Goal: Task Accomplishment & Management: Use online tool/utility

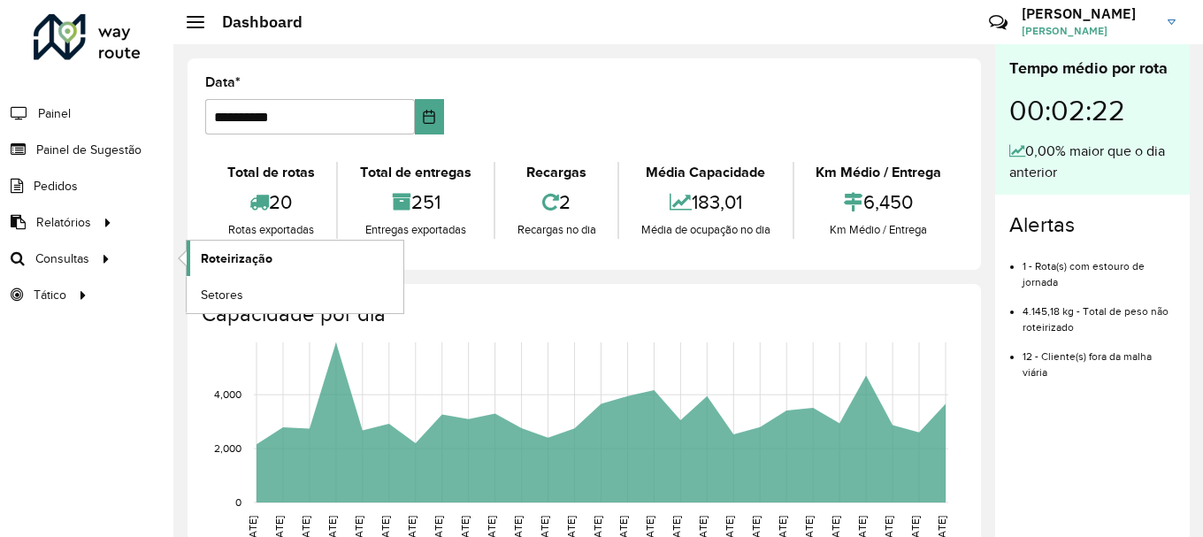
click at [213, 257] on span "Roteirização" at bounding box center [237, 258] width 72 height 19
click at [251, 250] on span "Roteirização" at bounding box center [237, 258] width 72 height 19
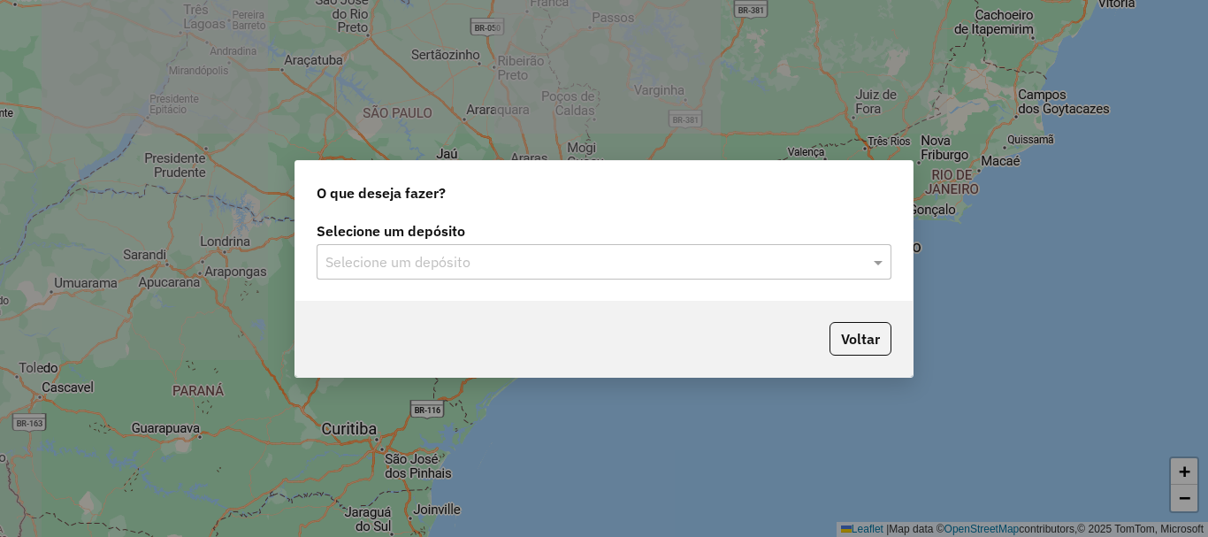
click at [448, 256] on input "text" at bounding box center [586, 262] width 522 height 21
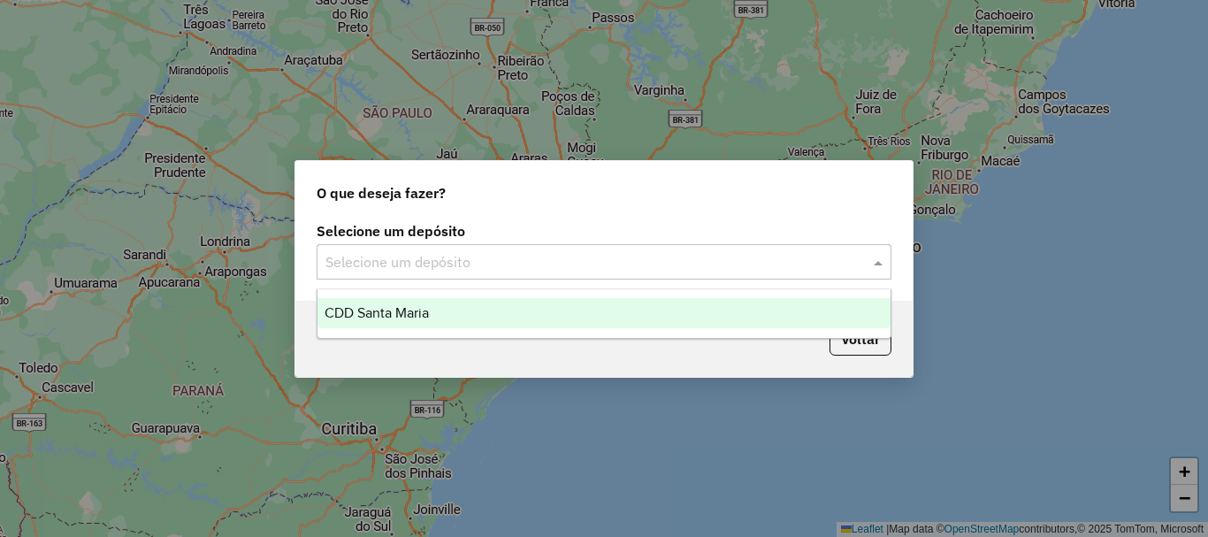
click at [487, 327] on div "CDD Santa Maria" at bounding box center [603, 313] width 573 height 30
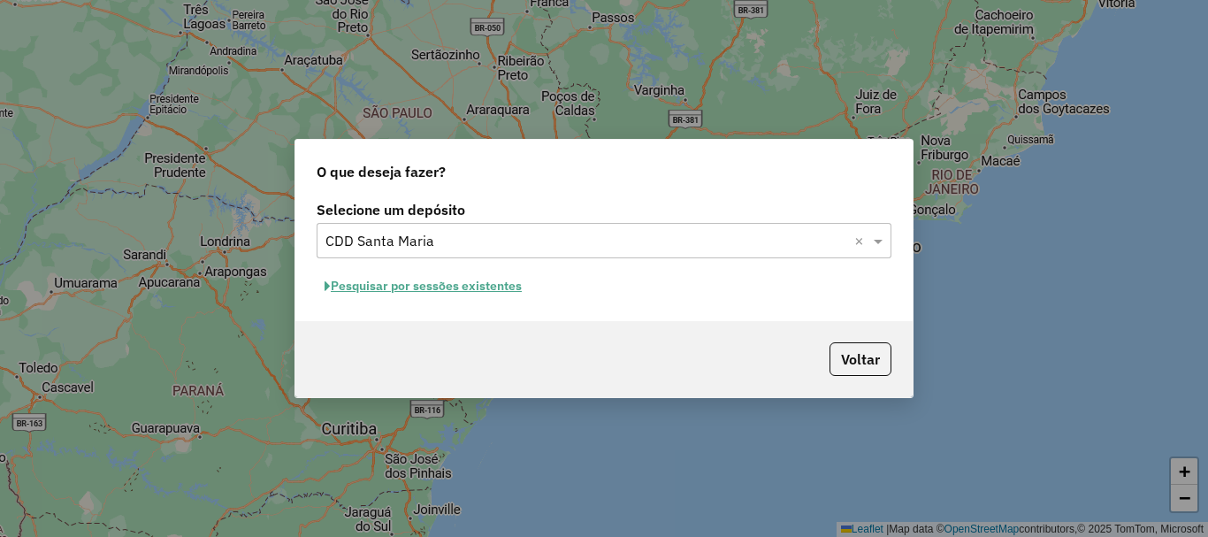
click at [403, 288] on button "Pesquisar por sessões existentes" at bounding box center [423, 285] width 213 height 27
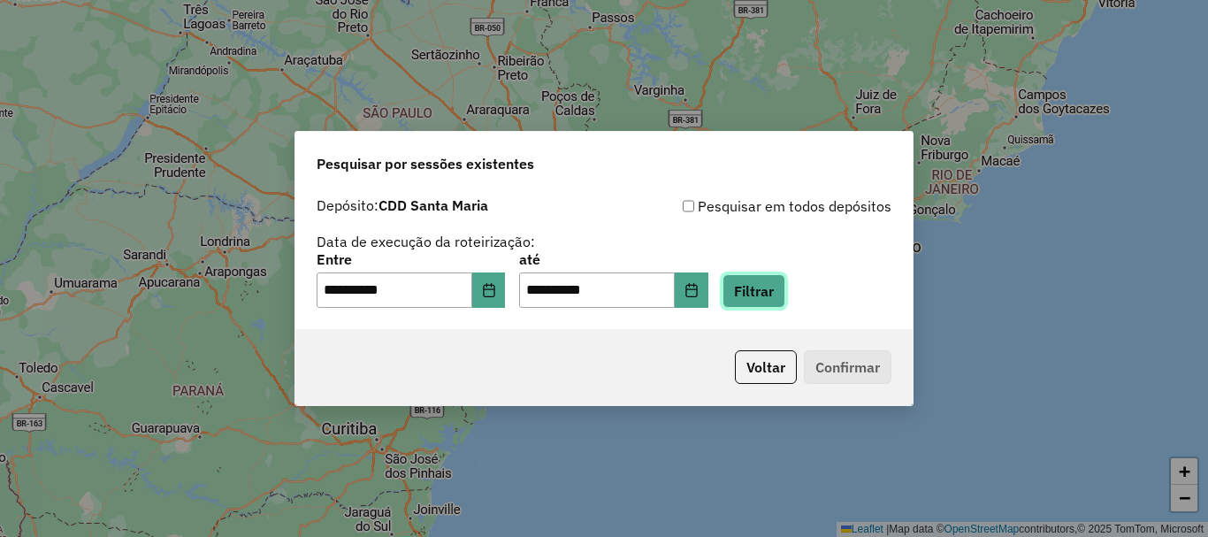
click at [785, 275] on button "Filtrar" at bounding box center [753, 291] width 63 height 34
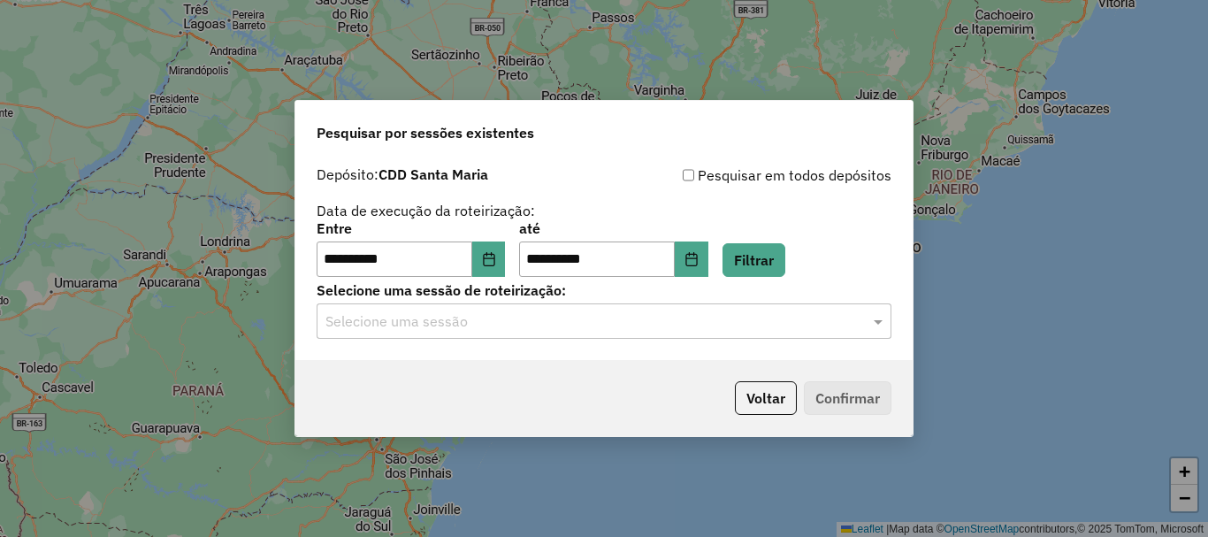
click at [451, 335] on div "Selecione uma sessão" at bounding box center [604, 320] width 575 height 35
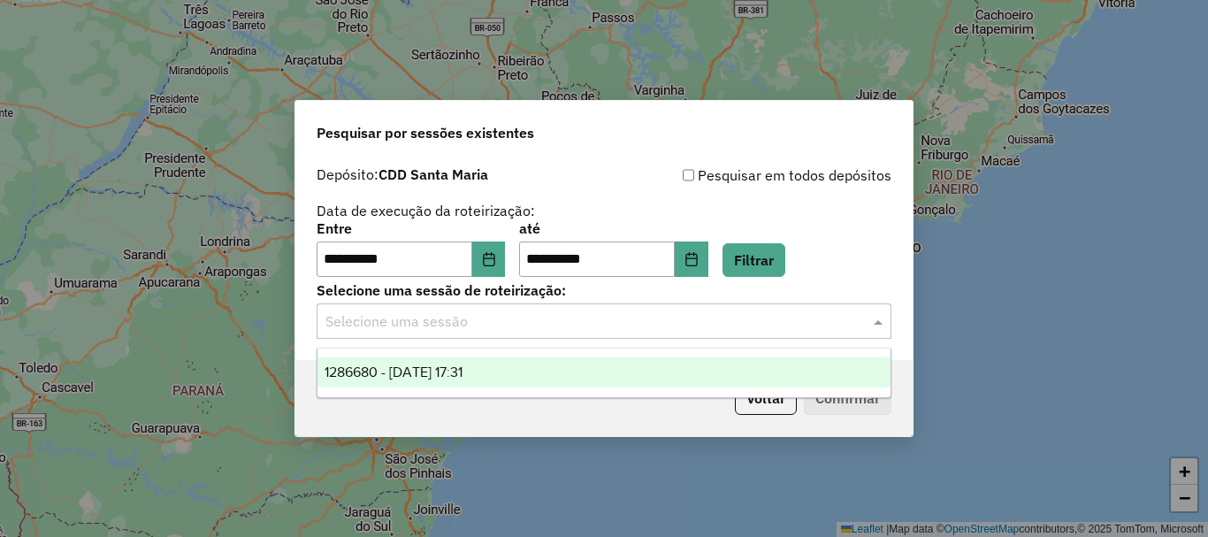
click at [512, 368] on div "1286680 - 02/10/2025 17:31" at bounding box center [603, 372] width 573 height 30
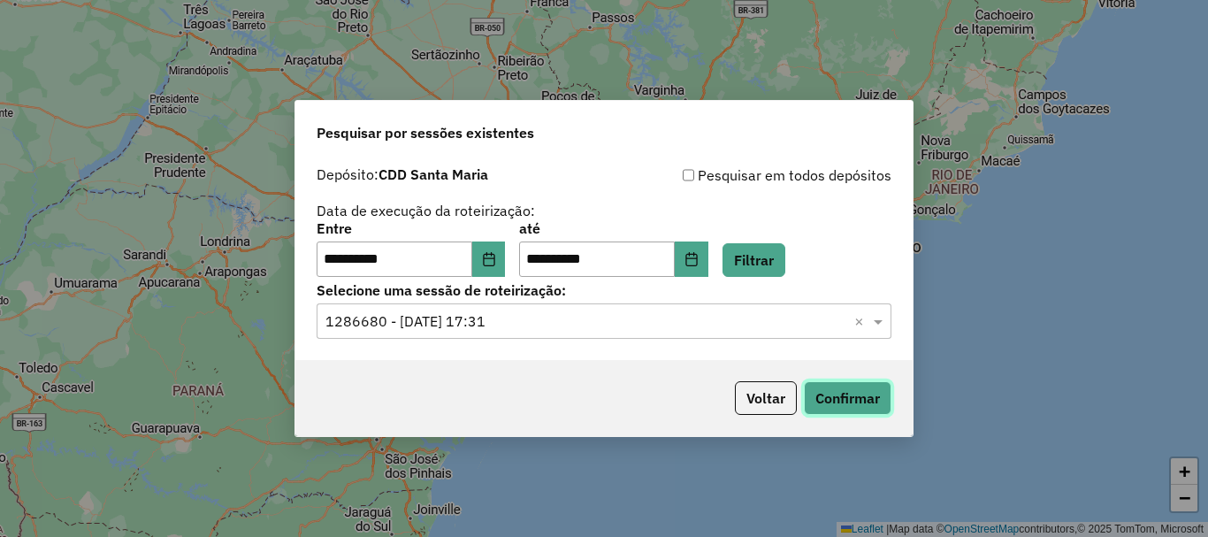
click at [854, 382] on button "Confirmar" at bounding box center [848, 398] width 88 height 34
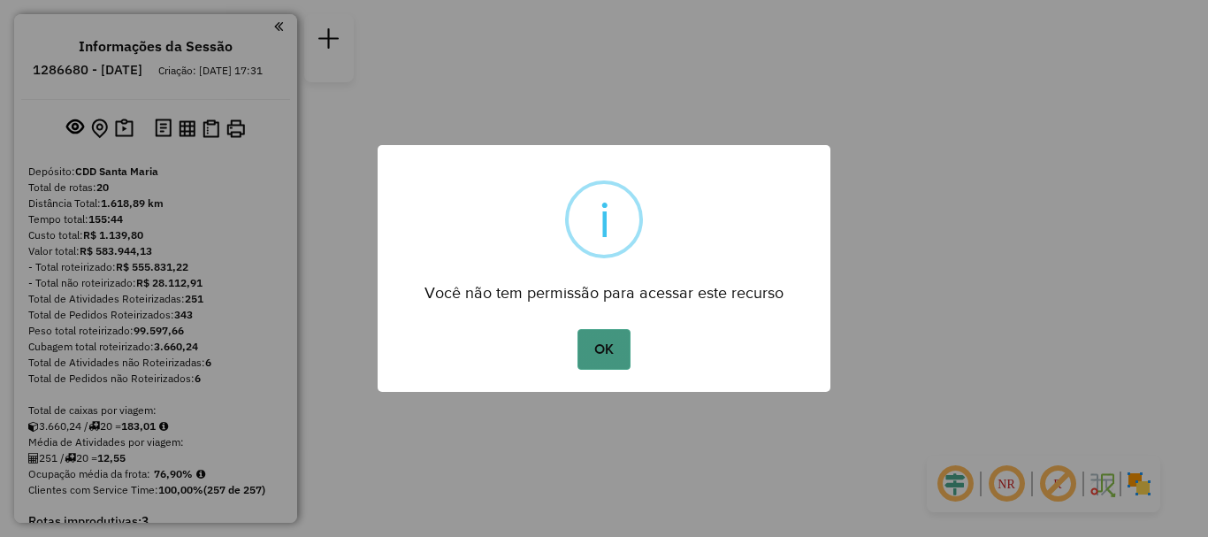
click at [611, 337] on button "OK" at bounding box center [603, 349] width 52 height 41
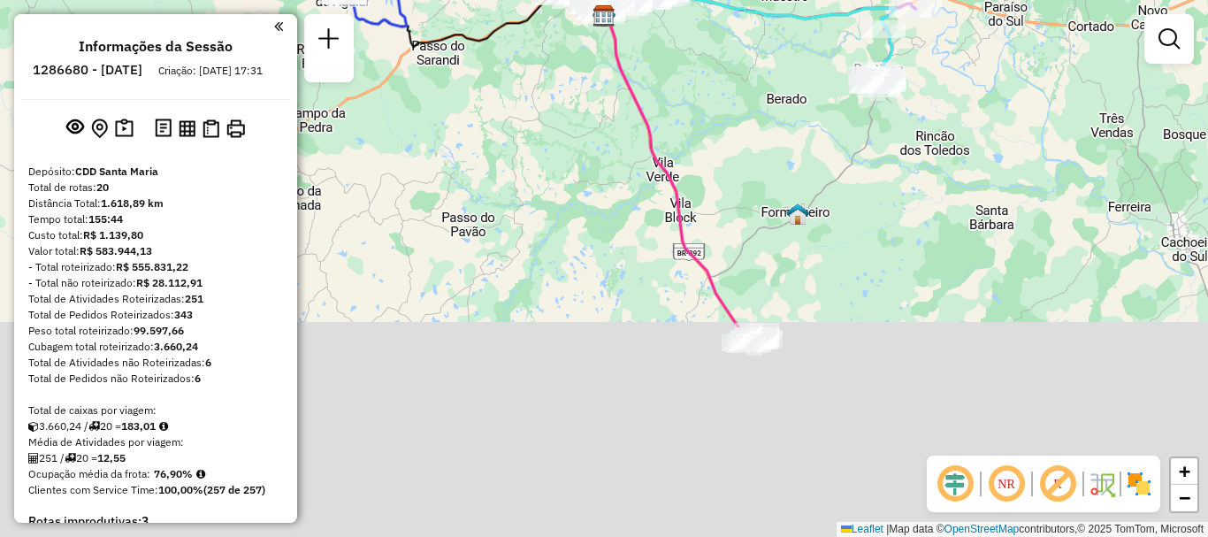
drag, startPoint x: 653, startPoint y: 342, endPoint x: 653, endPoint y: 93, distance: 249.3
click at [653, 85] on div "Janela de atendimento Grade de atendimento Capacidade Transportadoras Veículos …" at bounding box center [604, 268] width 1208 height 537
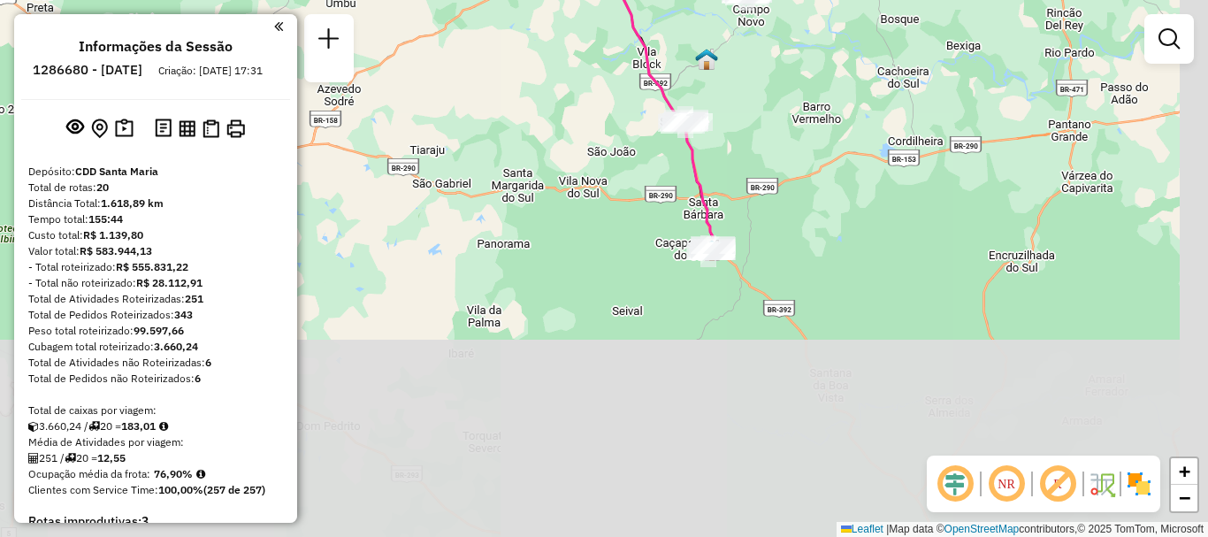
drag, startPoint x: 803, startPoint y: 396, endPoint x: 738, endPoint y: 188, distance: 217.6
click at [738, 188] on div "Rota 9 - Placa RDZ6B99 19012386 - FUSCA BEER Janela de atendimento Grade de ate…" at bounding box center [604, 268] width 1208 height 537
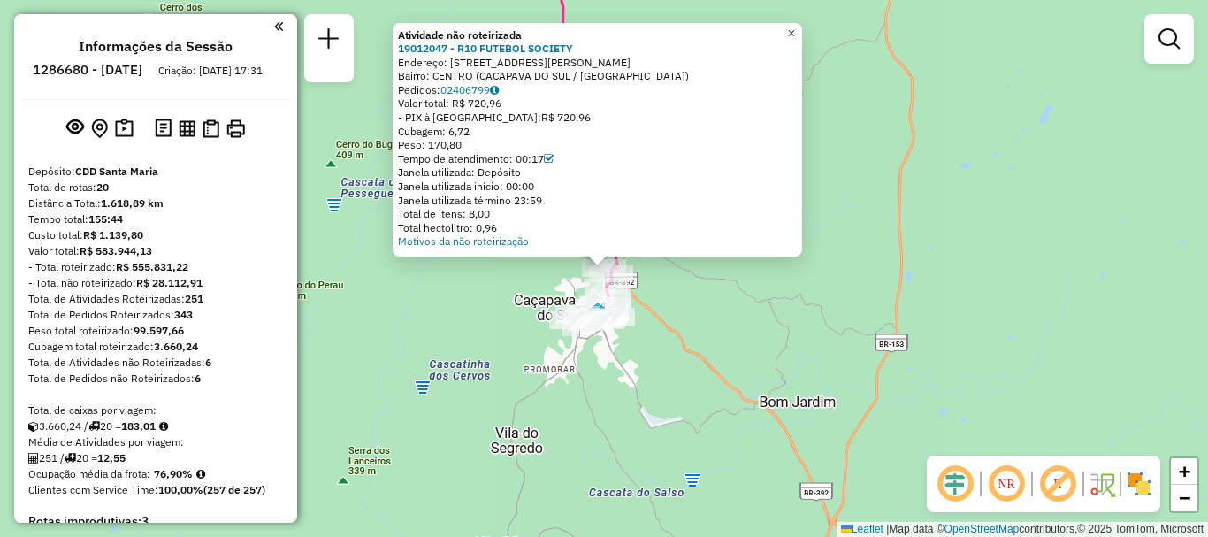
click at [802, 23] on link "×" at bounding box center [791, 33] width 21 height 21
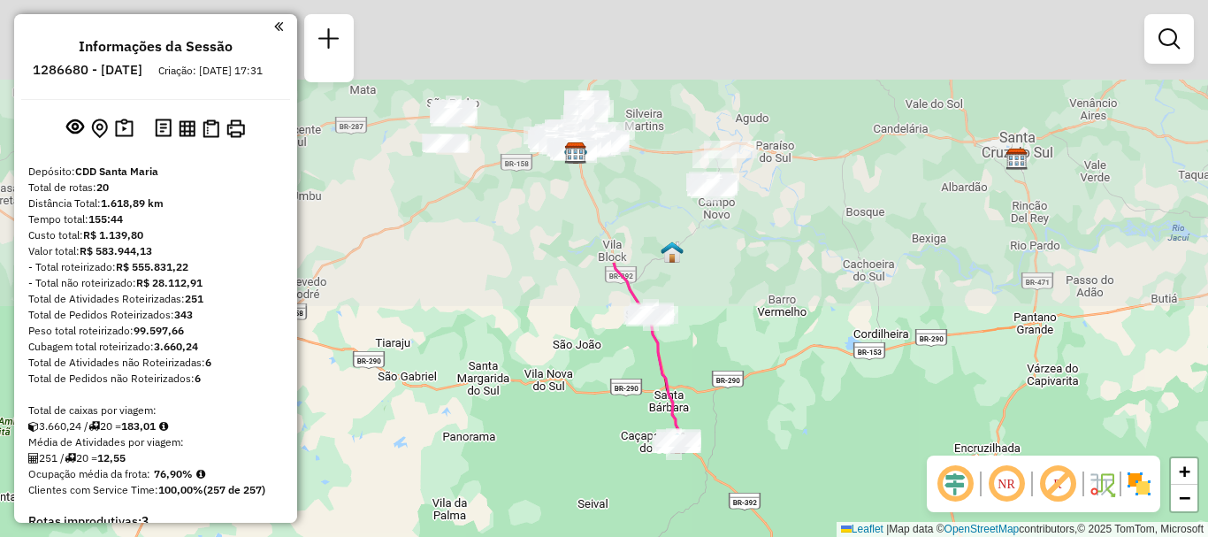
drag, startPoint x: 759, startPoint y: 138, endPoint x: 764, endPoint y: 549, distance: 411.2
click at [764, 536] on html "Aguarde... Pop-up bloqueado! Seu navegador bloqueou automáticamente a abertura …" at bounding box center [604, 268] width 1208 height 537
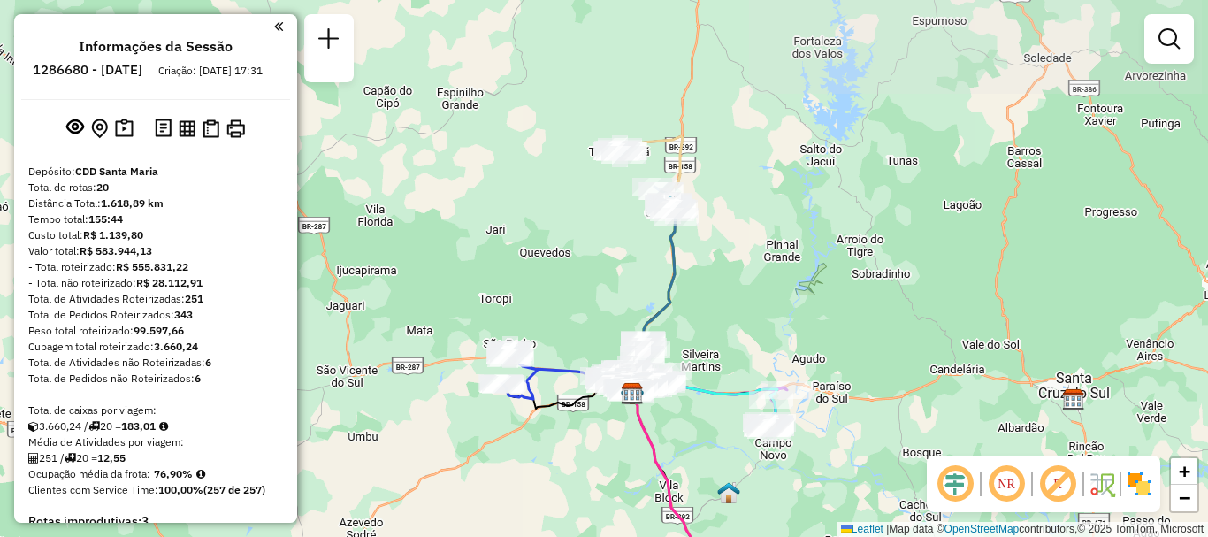
drag, startPoint x: 719, startPoint y: 208, endPoint x: 761, endPoint y: 355, distance: 153.6
click at [761, 355] on div "Janela de atendimento Grade de atendimento Capacidade Transportadoras Veículos …" at bounding box center [604, 268] width 1208 height 537
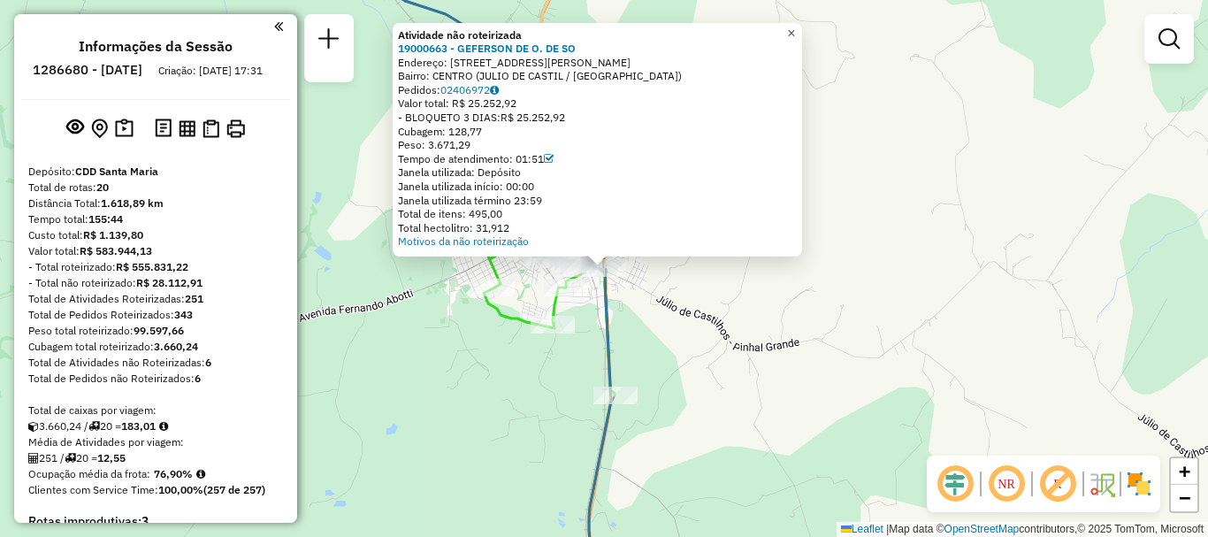
click at [795, 26] on span "×" at bounding box center [791, 33] width 8 height 15
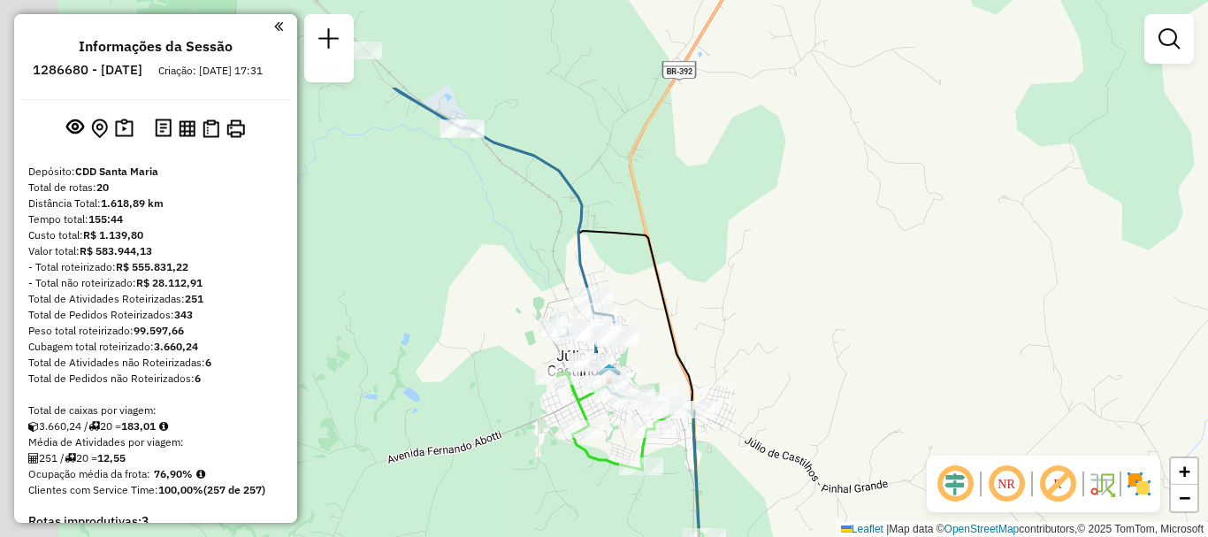
drag, startPoint x: 711, startPoint y: 224, endPoint x: 746, endPoint y: 272, distance: 60.1
click at [746, 272] on div "Janela de atendimento Grade de atendimento Capacidade Transportadoras Veículos …" at bounding box center [604, 268] width 1208 height 537
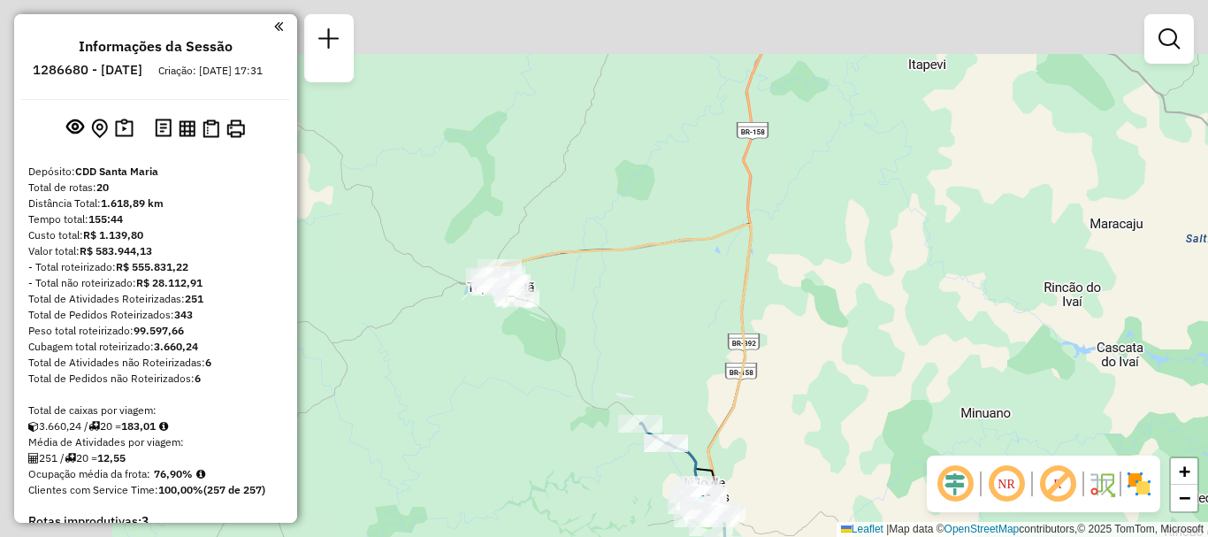
drag, startPoint x: 493, startPoint y: 147, endPoint x: 623, endPoint y: 409, distance: 293.4
click at [623, 409] on div "Janela de atendimento Grade de atendimento Capacidade Transportadoras Veículos …" at bounding box center [604, 268] width 1208 height 537
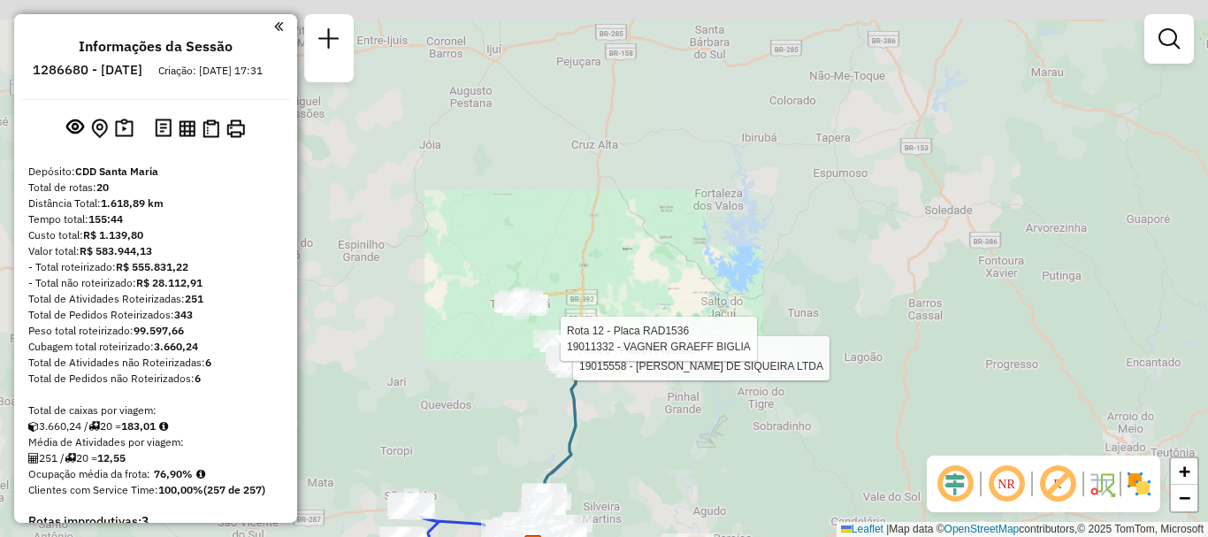
drag, startPoint x: 733, startPoint y: 355, endPoint x: 708, endPoint y: 126, distance: 230.3
click at [708, 126] on div "Rota 8 - Placa RAD2886 19015558 - JORGE BASILIO DE SIQUEIRA LTDA Rota 12 - Plac…" at bounding box center [604, 268] width 1208 height 537
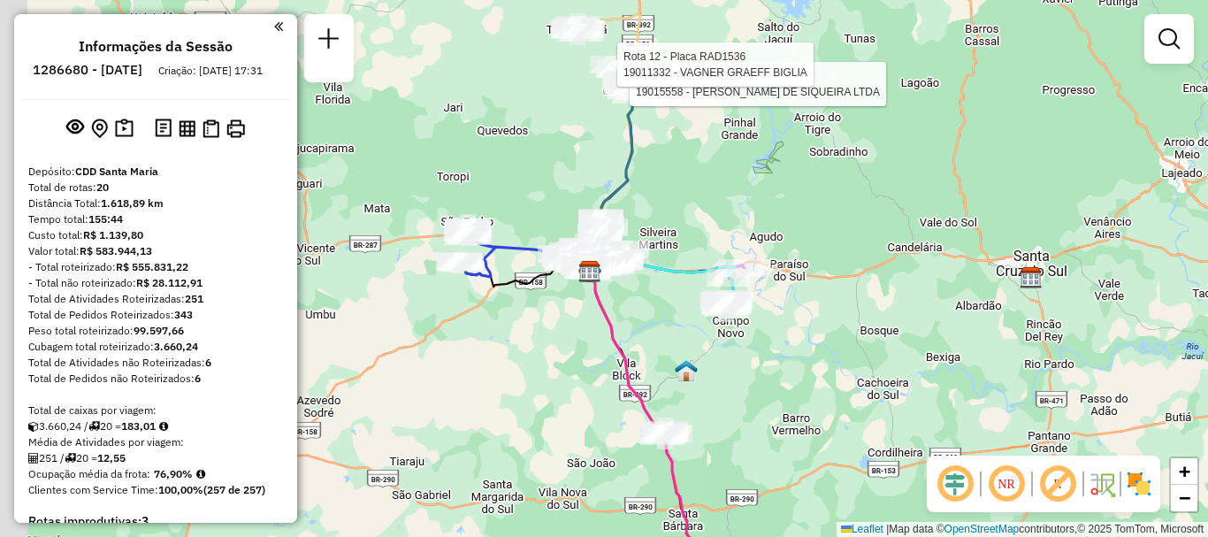
drag, startPoint x: 635, startPoint y: 397, endPoint x: 720, endPoint y: 349, distance: 97.4
click at [720, 349] on div "Rota 8 - Placa RAD2886 19015558 - JORGE BASILIO DE SIQUEIRA LTDA Rota 12 - Plac…" at bounding box center [604, 268] width 1208 height 537
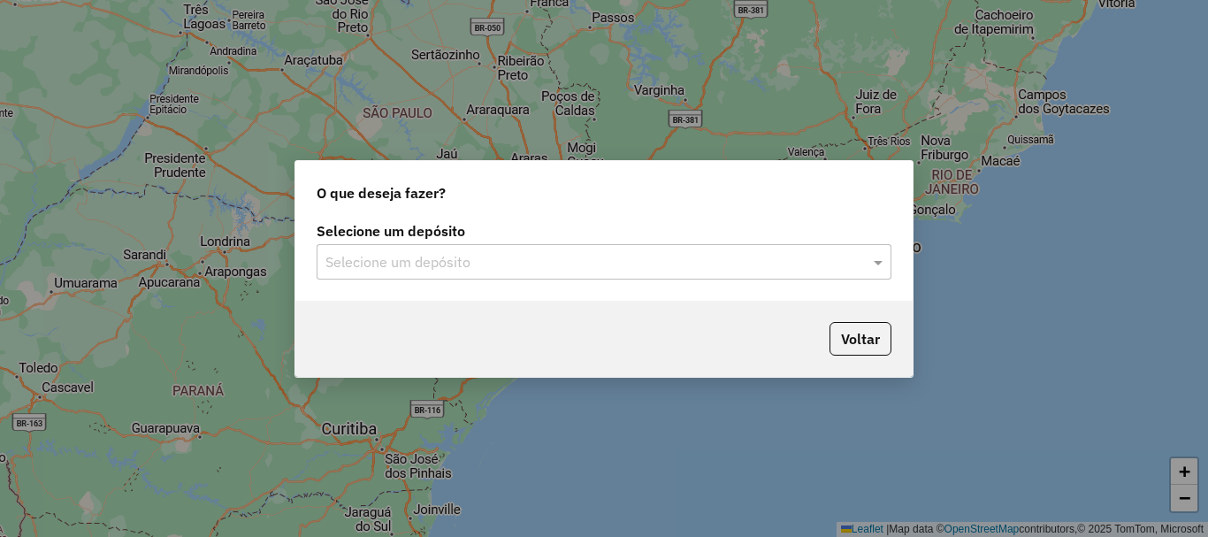
click at [430, 258] on input "text" at bounding box center [586, 262] width 522 height 21
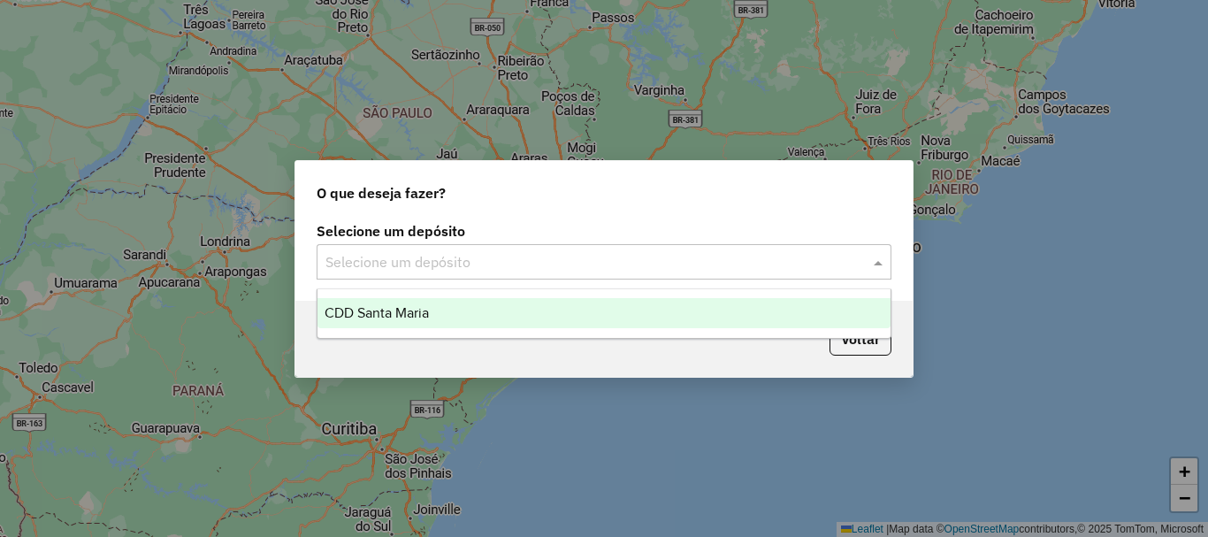
click at [459, 304] on div "CDD Santa Maria" at bounding box center [603, 313] width 573 height 30
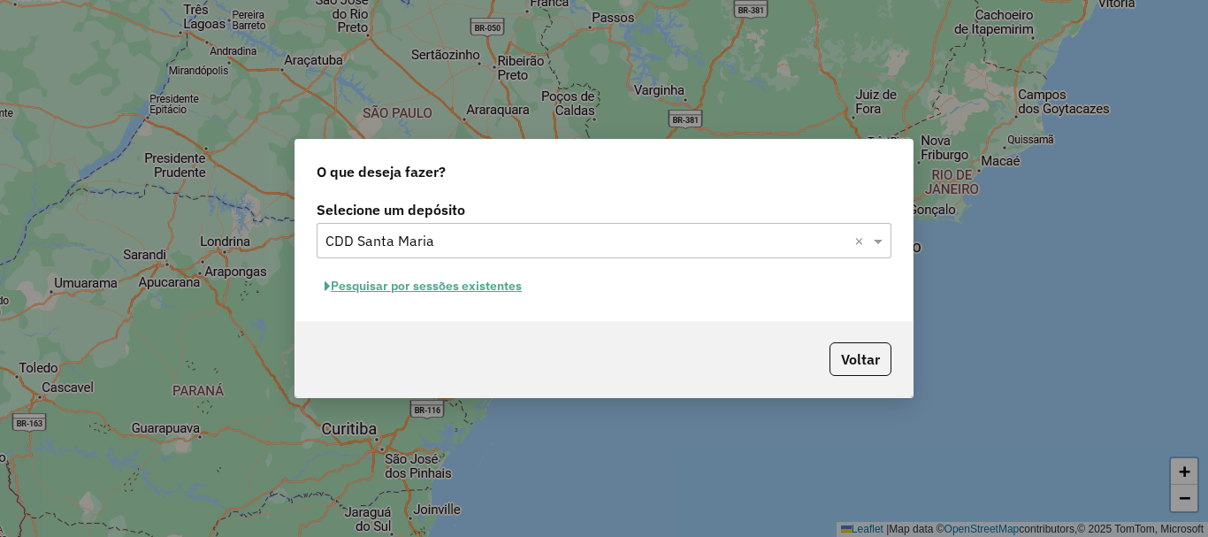
click at [396, 290] on button "Pesquisar por sessões existentes" at bounding box center [423, 285] width 213 height 27
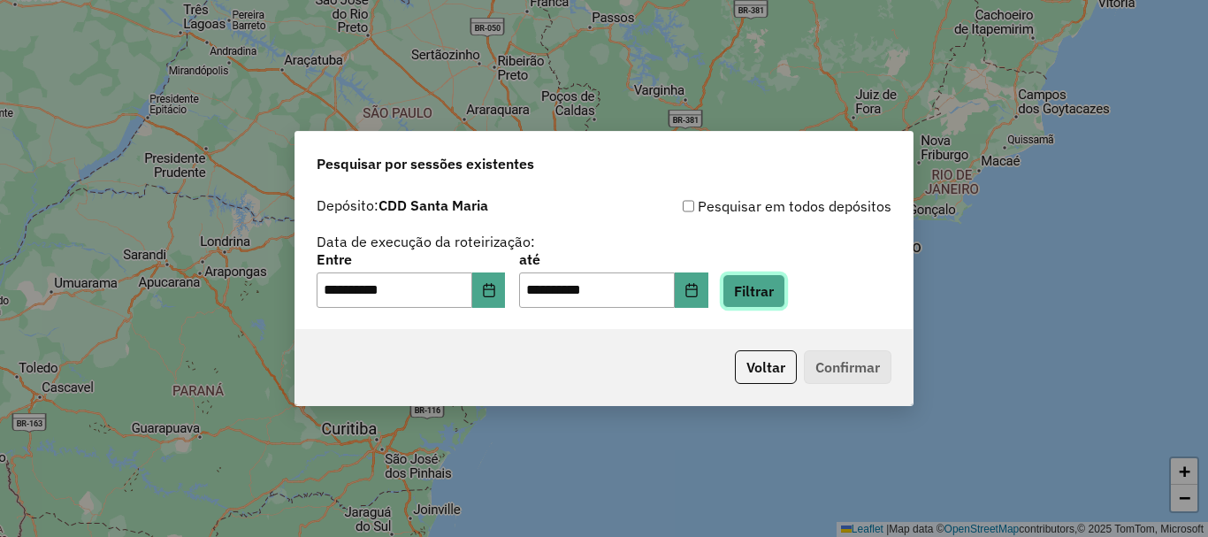
click at [785, 286] on button "Filtrar" at bounding box center [753, 291] width 63 height 34
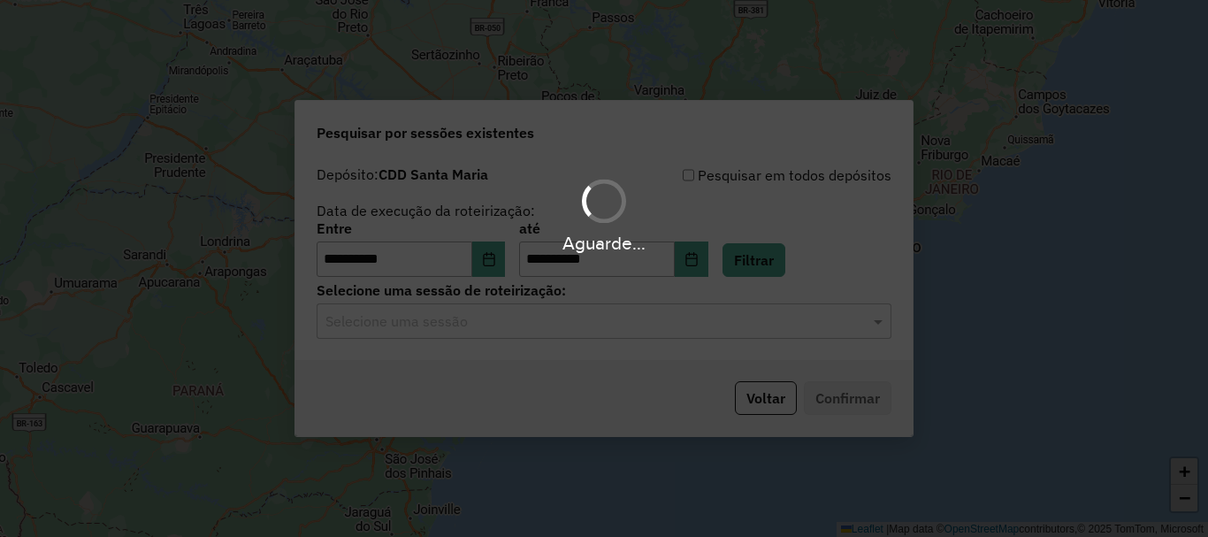
click at [442, 329] on div "Aguarde..." at bounding box center [604, 268] width 1208 height 537
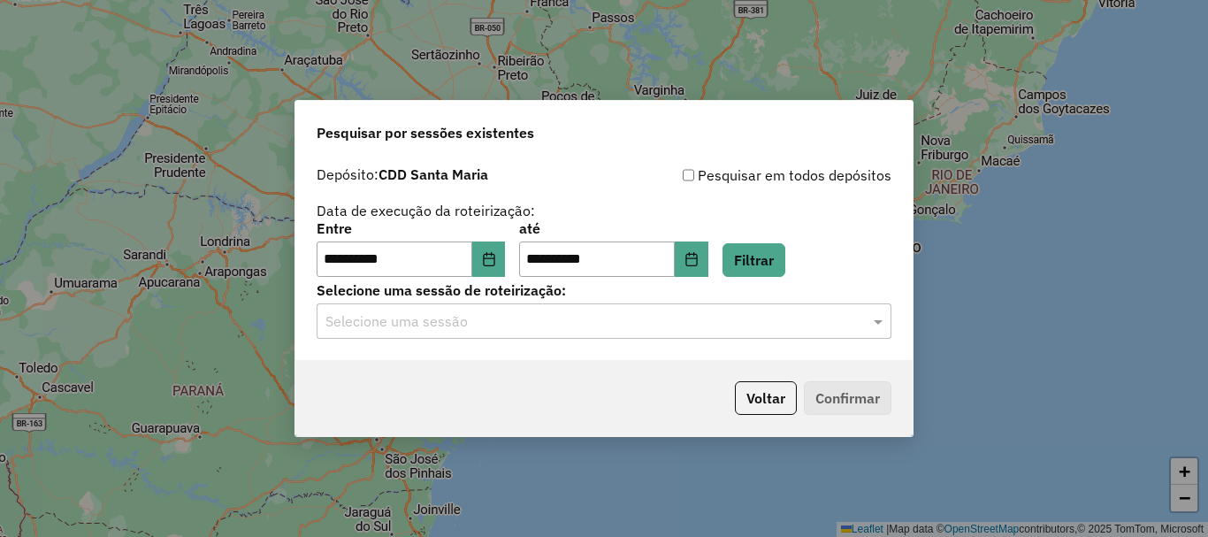
click at [475, 325] on input "text" at bounding box center [586, 321] width 522 height 21
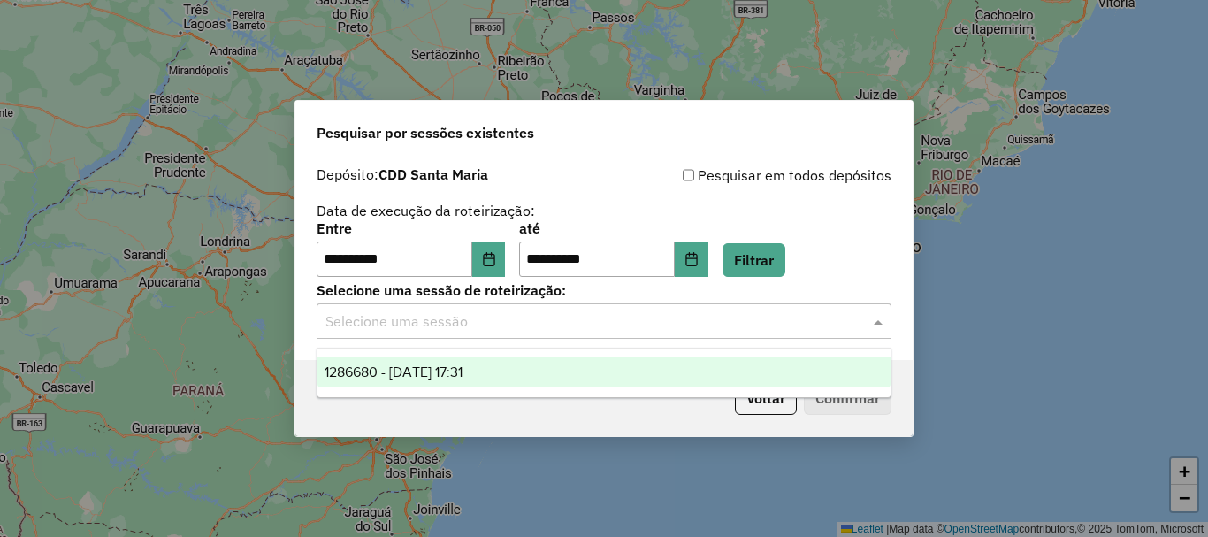
drag, startPoint x: 495, startPoint y: 364, endPoint x: 720, endPoint y: 369, distance: 224.6
click at [495, 365] on div "1286680 - 02/10/2025 17:31" at bounding box center [603, 372] width 573 height 30
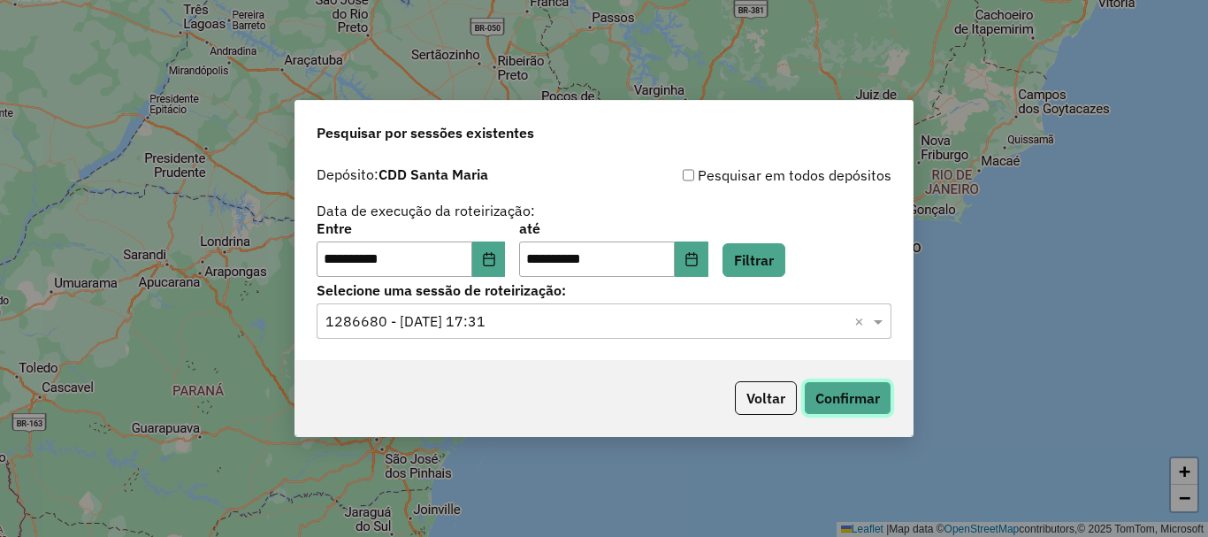
click at [838, 386] on button "Confirmar" at bounding box center [848, 398] width 88 height 34
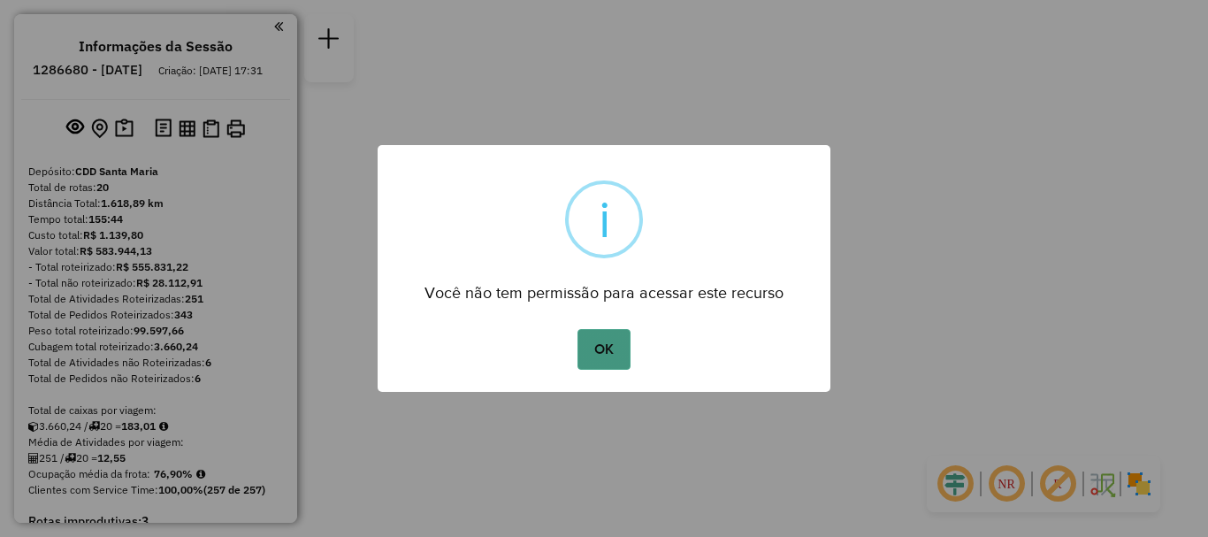
click at [622, 350] on button "OK" at bounding box center [603, 349] width 52 height 41
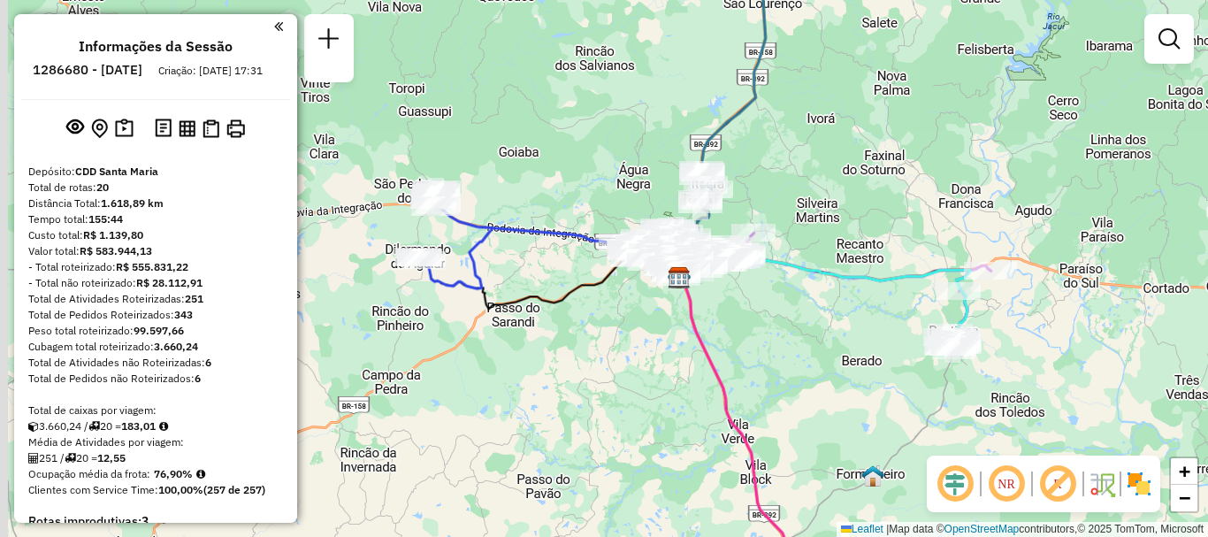
drag, startPoint x: 427, startPoint y: 250, endPoint x: 191, endPoint y: 326, distance: 248.0
click at [498, 258] on div "Janela de atendimento Grade de atendimento Capacidade Transportadoras Veículos …" at bounding box center [604, 268] width 1208 height 537
click at [112, 75] on h6 "1286680 - 02/10/2025" at bounding box center [88, 70] width 110 height 16
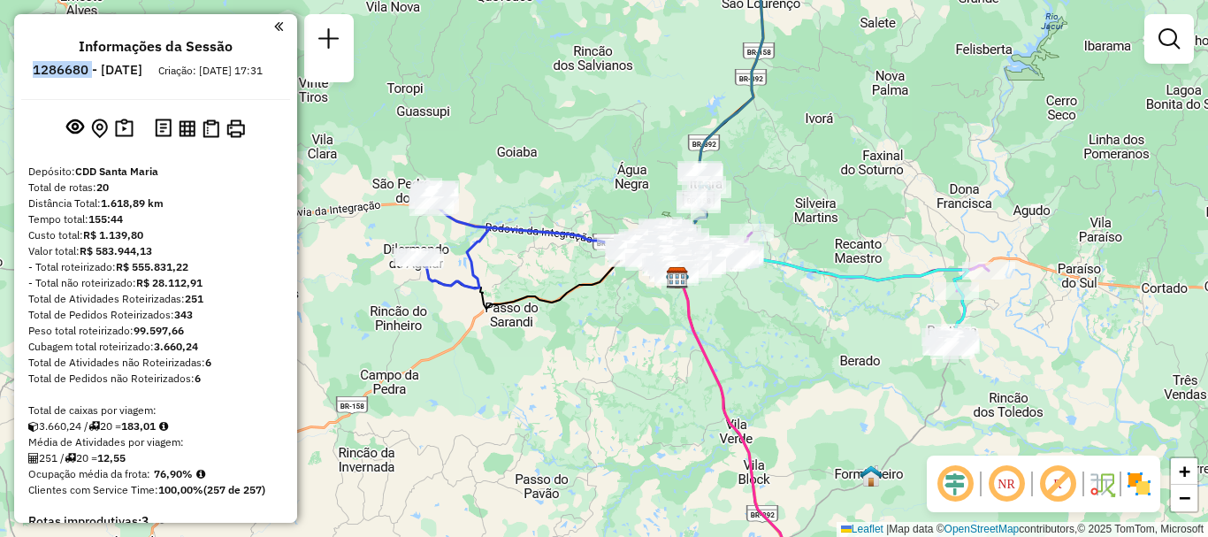
click at [112, 75] on h6 "1286680 - 02/10/2025" at bounding box center [88, 70] width 110 height 16
copy h6 "1286680"
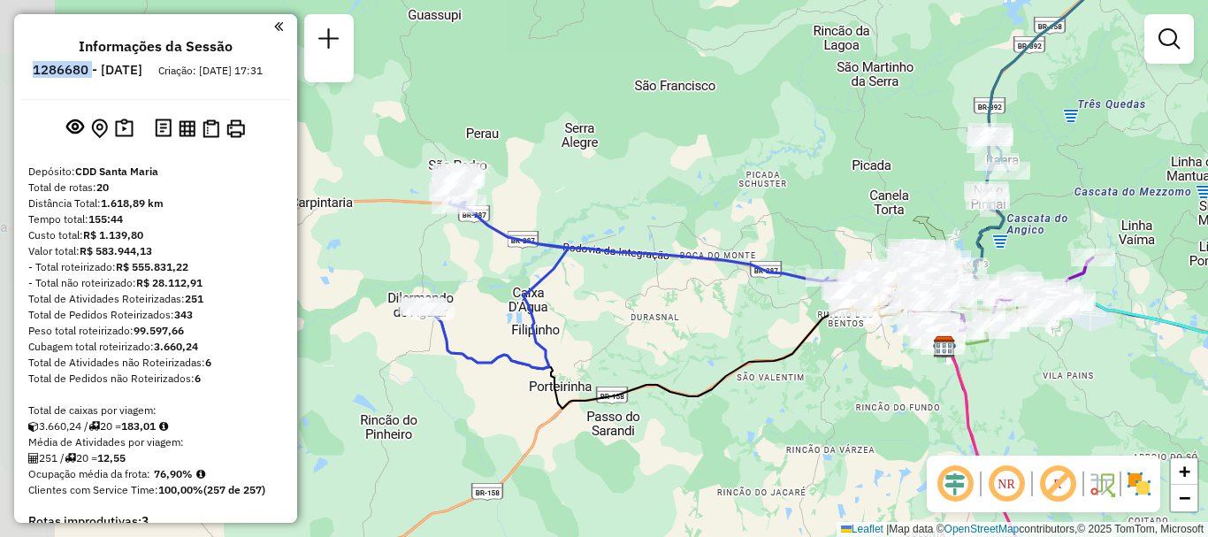
drag, startPoint x: 462, startPoint y: 207, endPoint x: 561, endPoint y: 256, distance: 110.3
click at [561, 256] on icon at bounding box center [624, 270] width 408 height 197
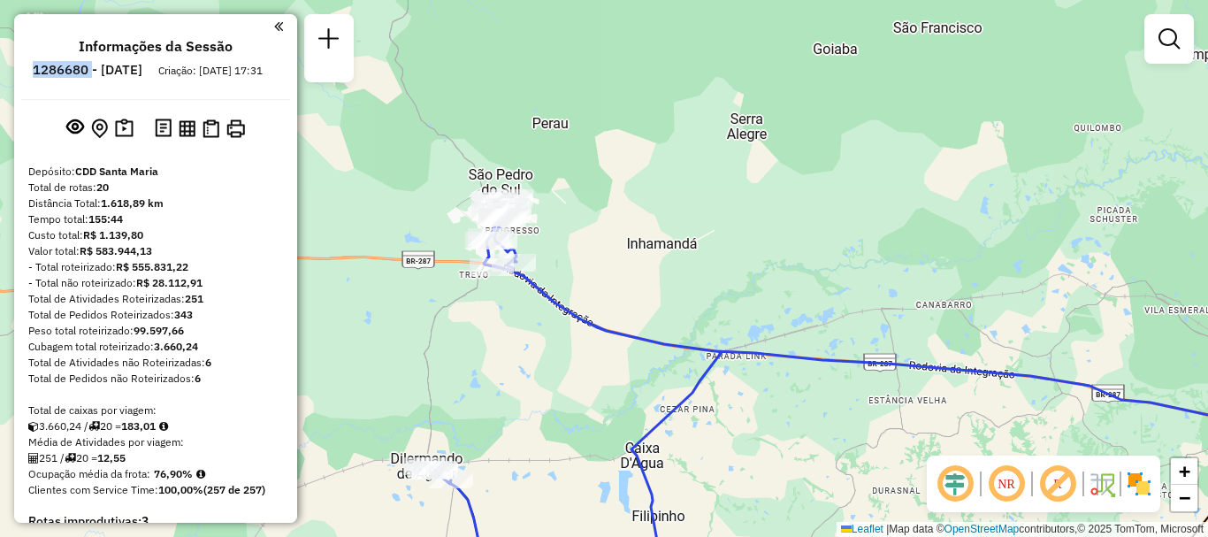
drag, startPoint x: 546, startPoint y: 325, endPoint x: 653, endPoint y: 187, distance: 174.7
click at [653, 187] on div "Janela de atendimento Grade de atendimento Capacidade Transportadoras Veículos …" at bounding box center [604, 268] width 1208 height 537
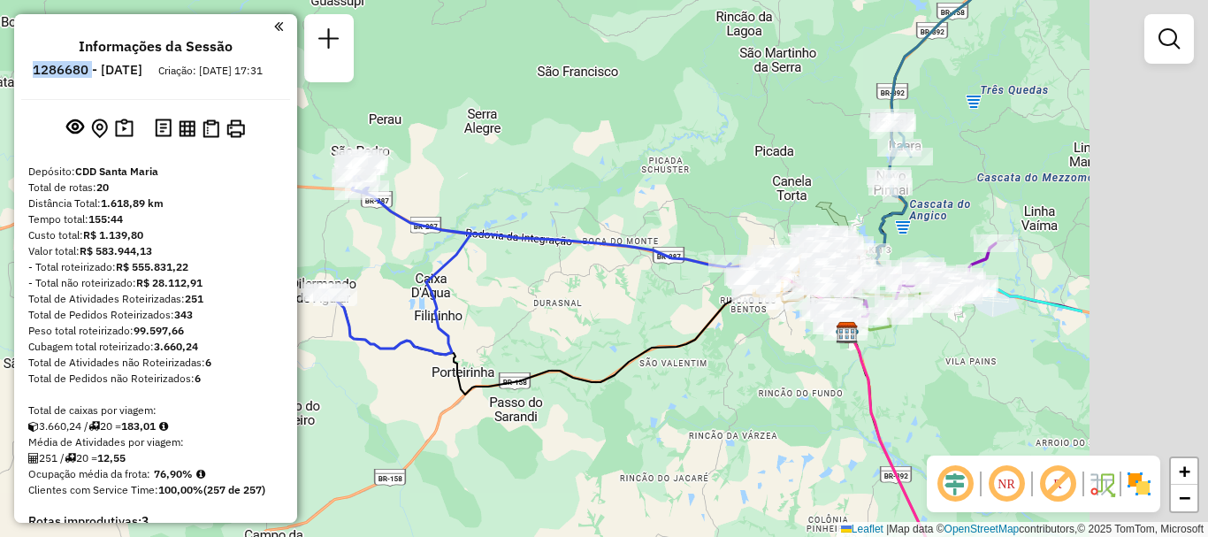
drag, startPoint x: 760, startPoint y: 275, endPoint x: 513, endPoint y: 292, distance: 247.3
click at [513, 292] on div "Janela de atendimento Grade de atendimento Capacidade Transportadoras Veículos …" at bounding box center [604, 268] width 1208 height 537
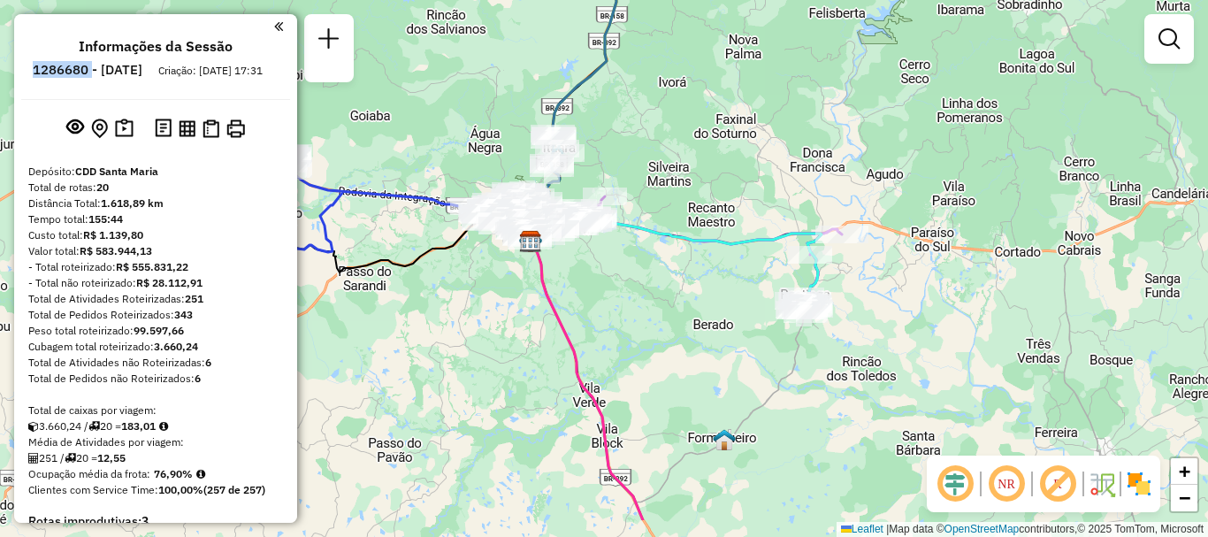
drag, startPoint x: 800, startPoint y: 300, endPoint x: 647, endPoint y: 229, distance: 168.5
click at [647, 229] on icon at bounding box center [673, 257] width 296 height 90
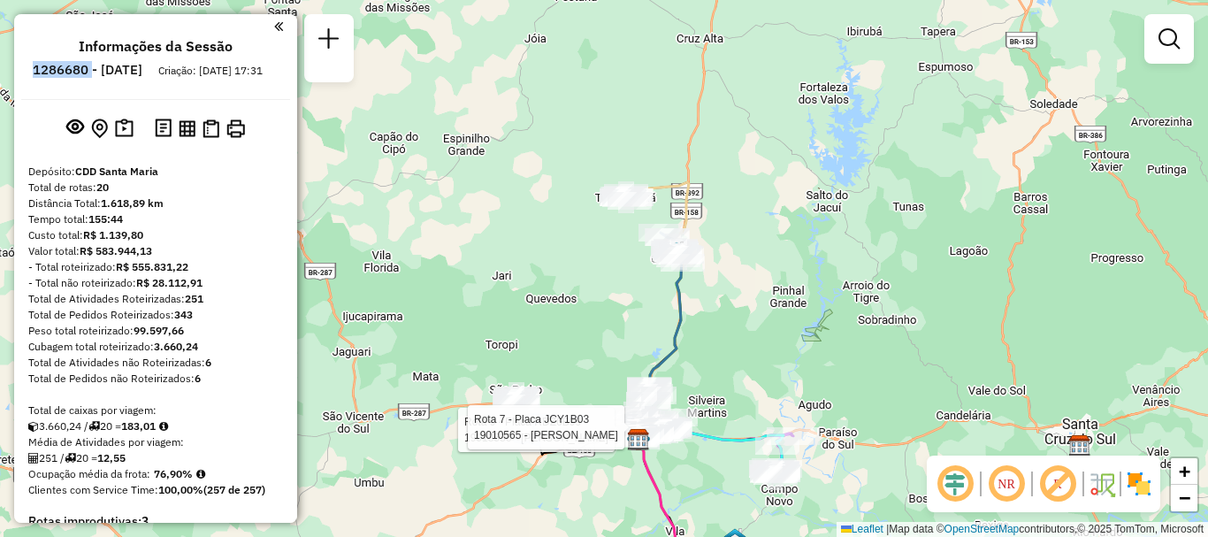
drag, startPoint x: 650, startPoint y: 135, endPoint x: 664, endPoint y: 269, distance: 134.3
click at [664, 263] on div at bounding box center [682, 255] width 44 height 18
